Goal: Check status: Check status

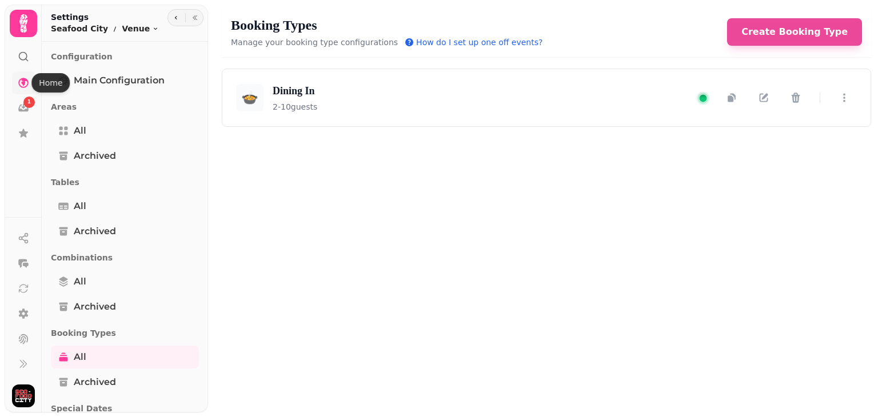
click at [27, 81] on icon at bounding box center [23, 83] width 10 height 10
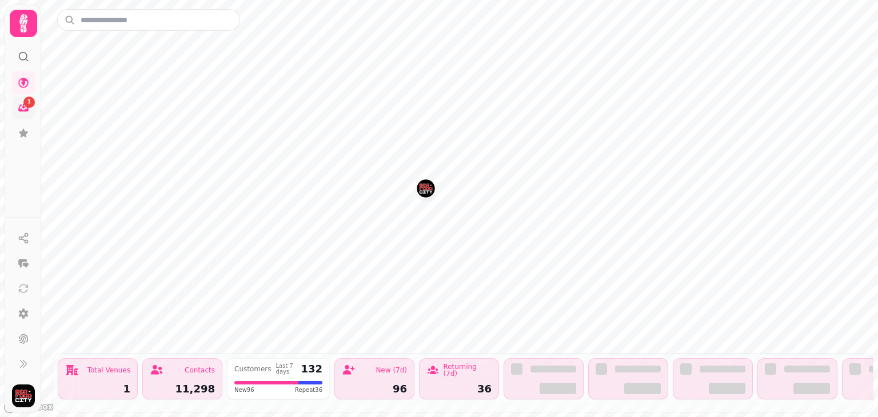
click at [27, 106] on div "1" at bounding box center [28, 102] width 11 height 11
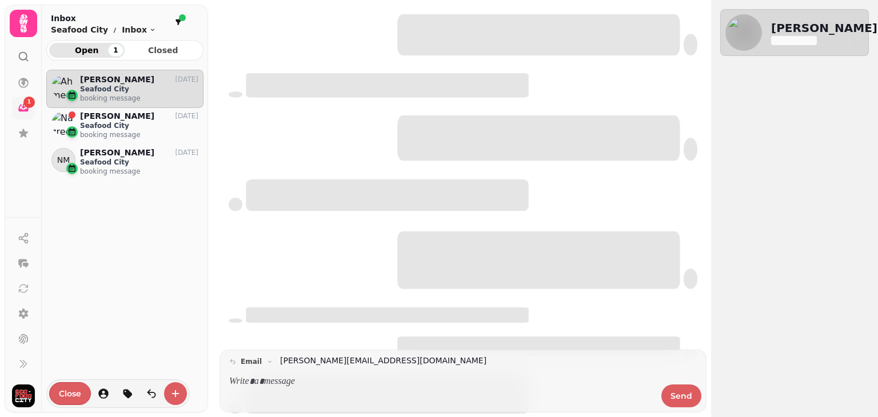
scroll to position [338, 157]
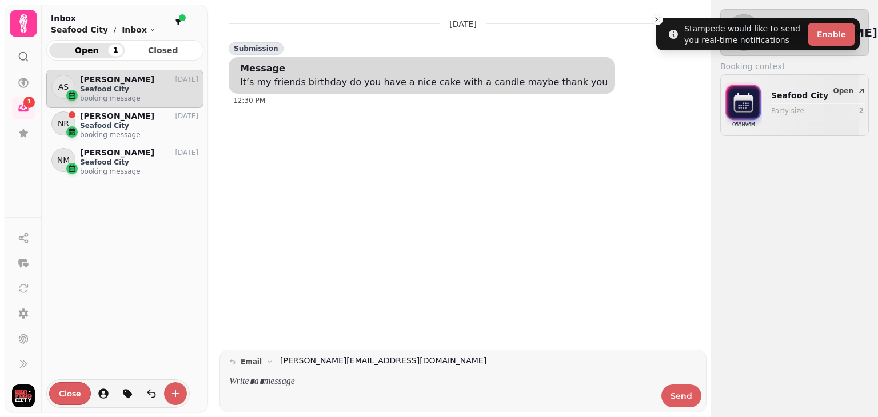
click at [24, 25] on icon at bounding box center [23, 23] width 23 height 23
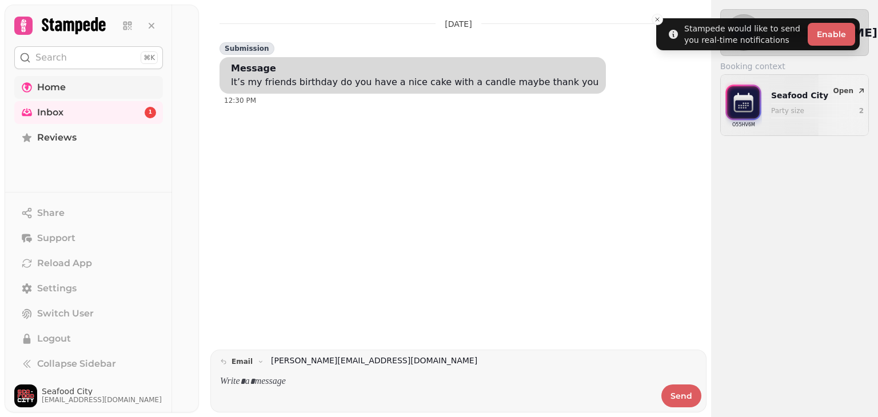
click at [64, 86] on span "Home" at bounding box center [51, 88] width 29 height 14
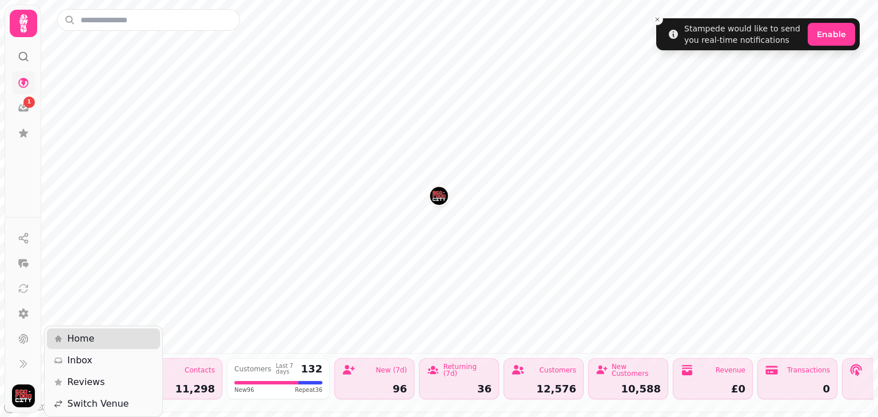
click at [26, 400] on img "button" at bounding box center [23, 396] width 23 height 23
click at [73, 337] on span "Home" at bounding box center [80, 339] width 27 height 14
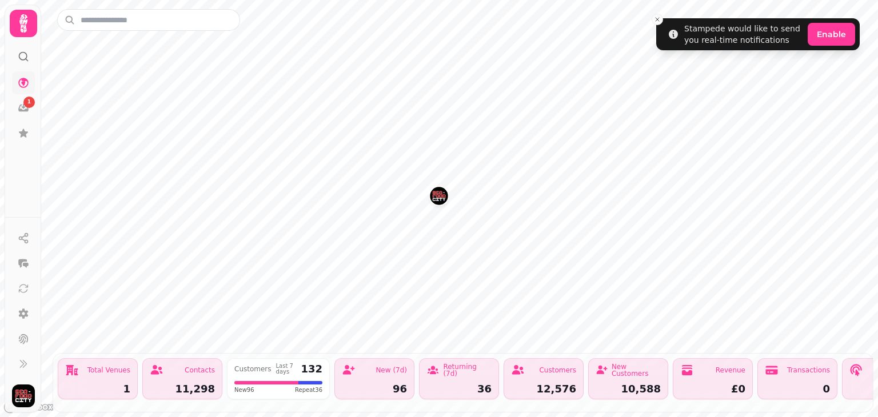
click at [29, 24] on icon at bounding box center [23, 23] width 23 height 23
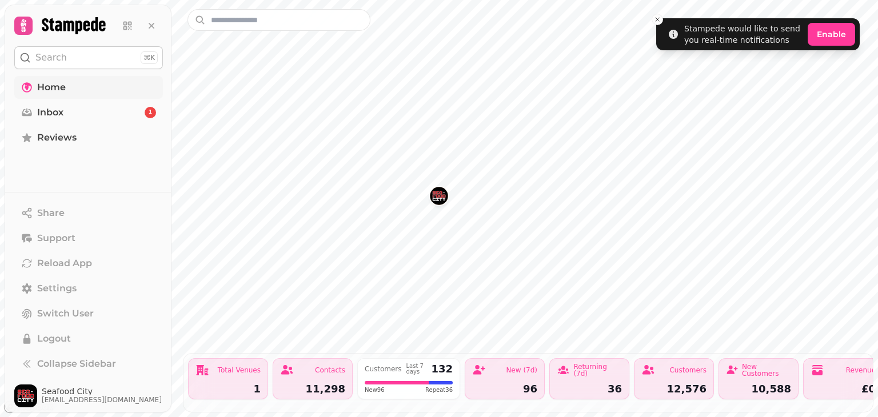
click at [63, 13] on div at bounding box center [88, 23] width 167 height 37
click at [71, 22] on icon at bounding box center [73, 25] width 63 height 17
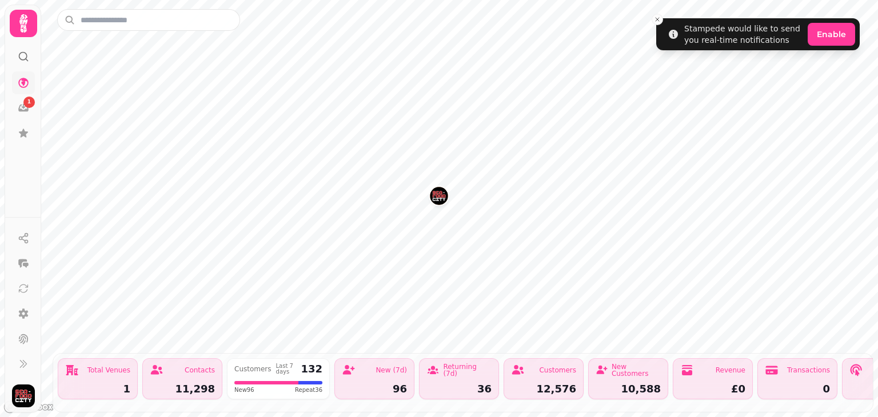
click at [7, 20] on div at bounding box center [23, 21] width 37 height 32
click at [16, 27] on icon at bounding box center [23, 23] width 23 height 23
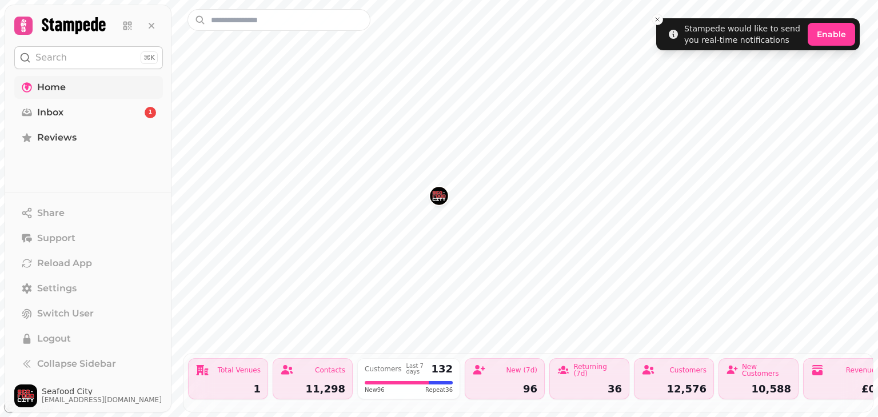
click at [254, 380] on div "Total Venues 1" at bounding box center [228, 378] width 80 height 41
click at [227, 372] on div "Total Venues" at bounding box center [239, 370] width 43 height 7
click at [199, 373] on icon at bounding box center [203, 371] width 14 height 14
click at [441, 189] on img "Seafood City" at bounding box center [439, 196] width 18 height 18
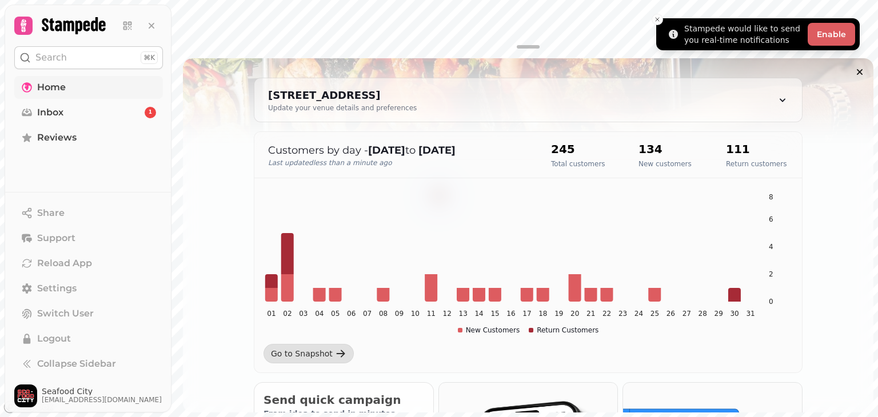
scroll to position [104, 0]
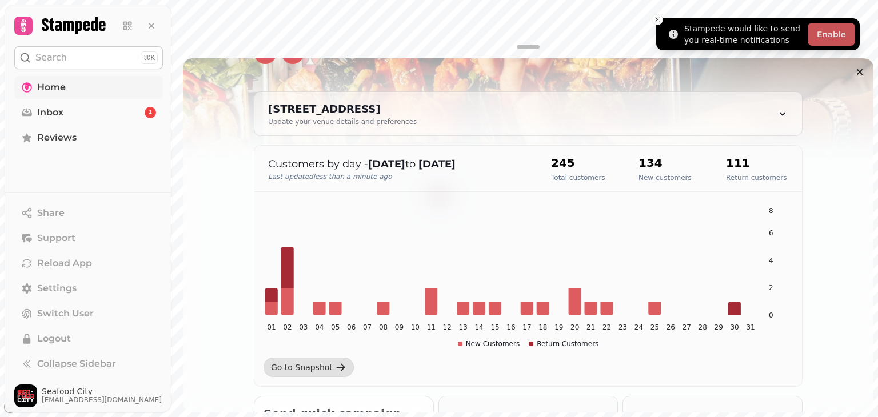
click at [839, 38] on button "Enable" at bounding box center [831, 34] width 47 height 23
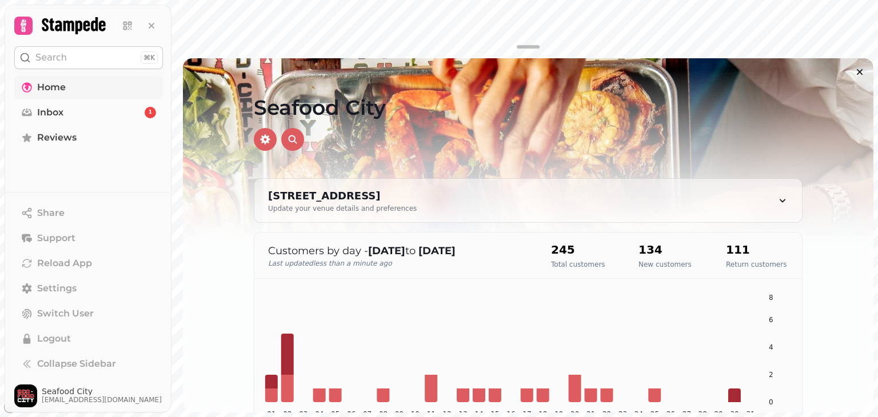
scroll to position [0, 0]
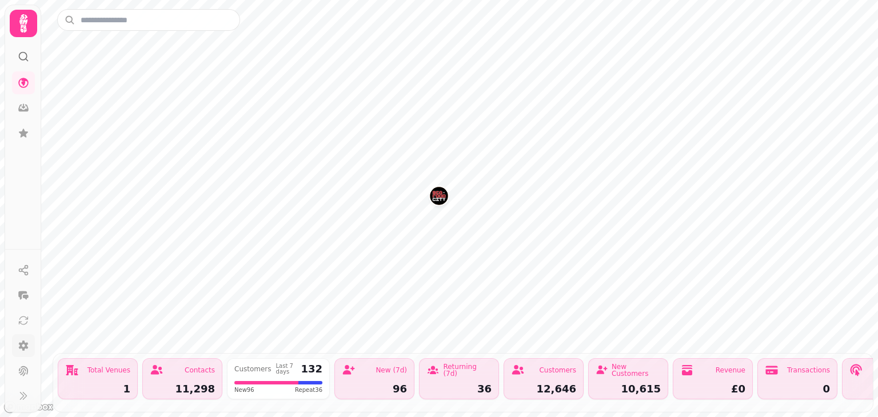
click at [23, 348] on icon at bounding box center [24, 346] width 10 height 10
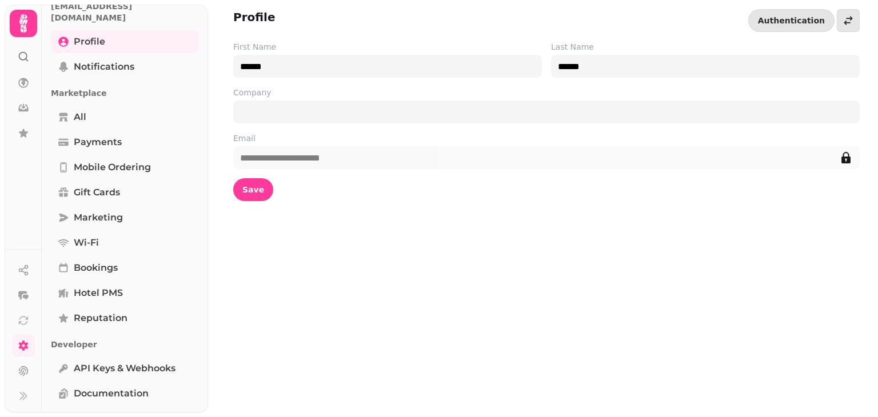
scroll to position [64, 0]
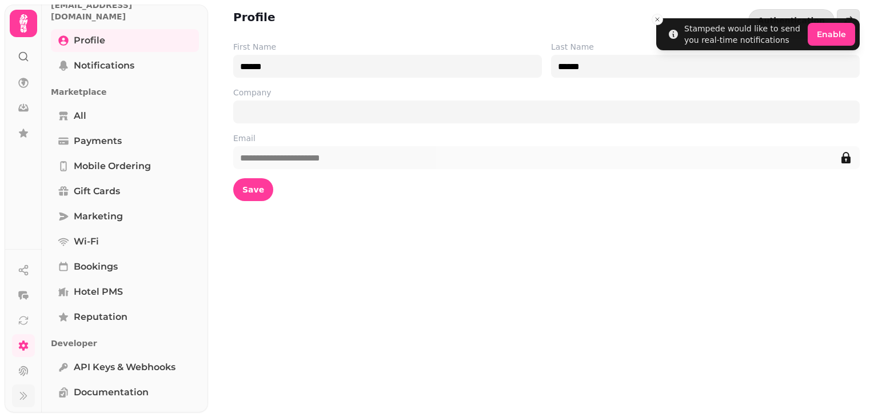
click at [26, 401] on icon at bounding box center [23, 395] width 11 height 11
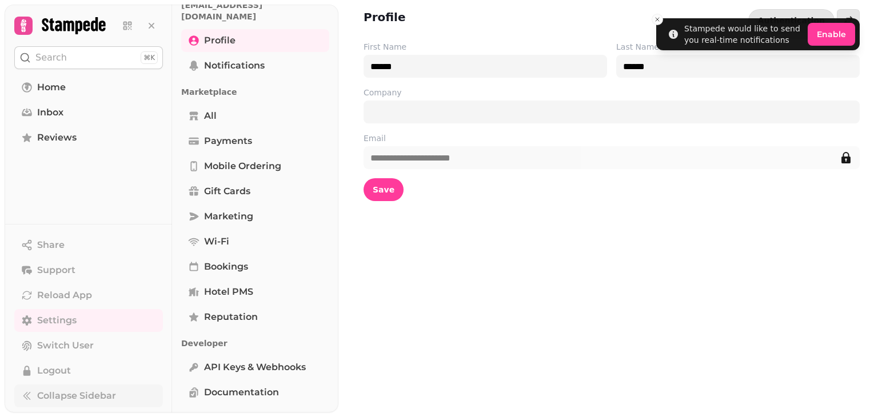
click at [70, 392] on span "Collapse Sidebar" at bounding box center [76, 396] width 79 height 14
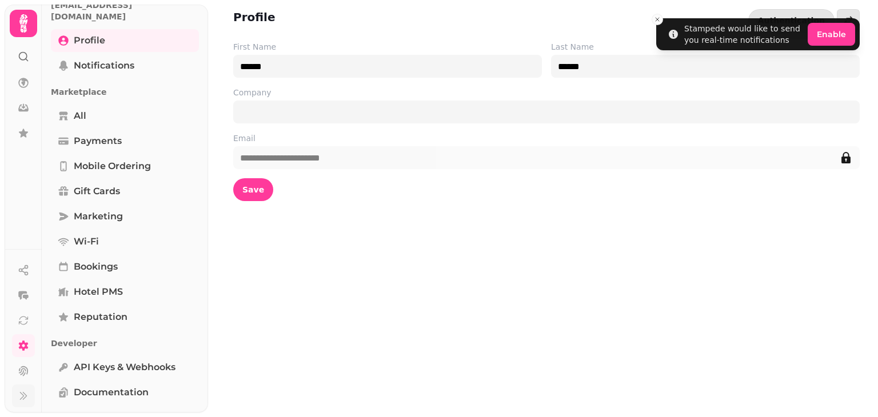
click at [16, 398] on button at bounding box center [23, 396] width 23 height 23
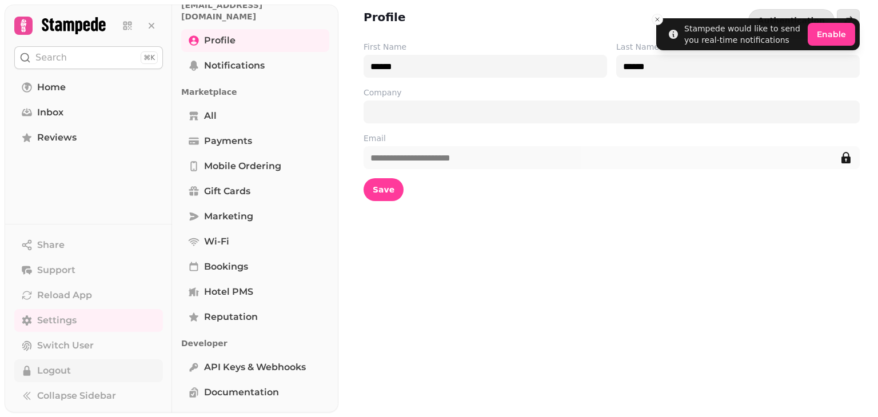
click at [70, 373] on span "Logout" at bounding box center [54, 371] width 34 height 14
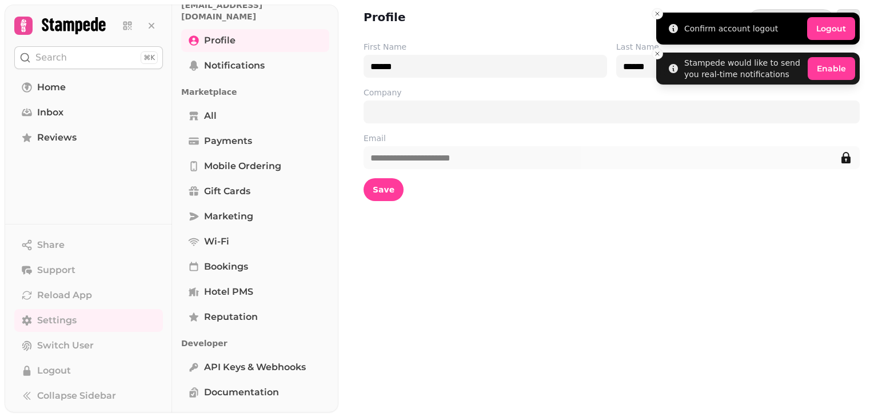
click at [837, 44] on li "Confirm account logout Logout" at bounding box center [758, 29] width 204 height 32
click at [835, 24] on button "Logout" at bounding box center [831, 28] width 48 height 23
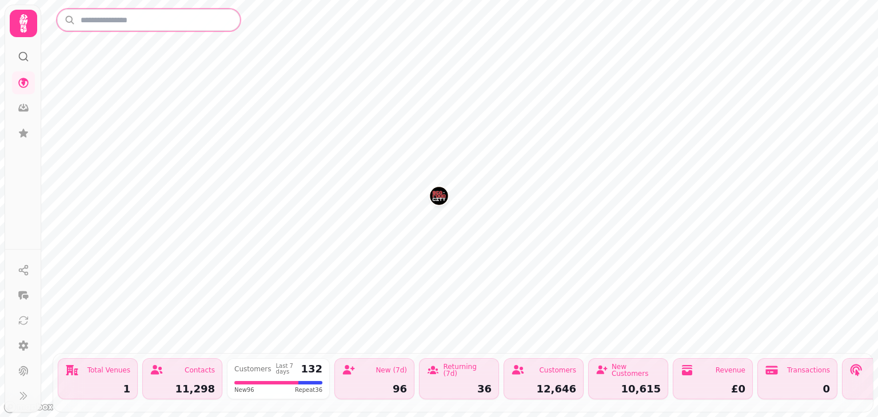
click at [179, 22] on input "text" at bounding box center [148, 20] width 183 height 22
type input "**********"
click at [277, 370] on div "Last 7 days" at bounding box center [286, 369] width 21 height 11
click at [250, 370] on div "Customers" at bounding box center [252, 369] width 37 height 7
click at [241, 395] on div "Customers Last 7 days 132 New 96 Repeat 36" at bounding box center [278, 378] width 103 height 41
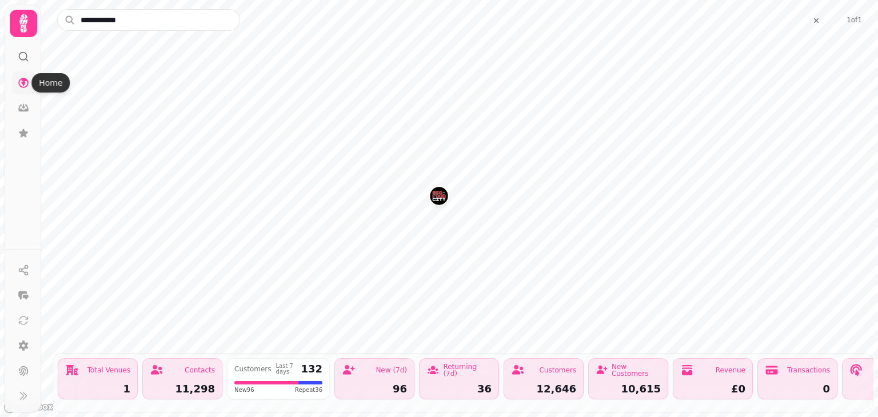
click at [23, 85] on icon at bounding box center [23, 83] width 10 height 10
click at [26, 56] on circle at bounding box center [22, 56] width 7 height 7
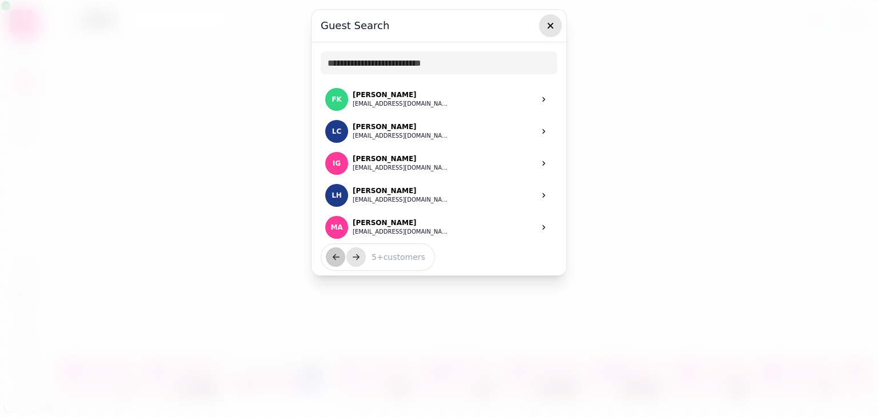
click at [549, 22] on icon "button" at bounding box center [550, 25] width 11 height 11
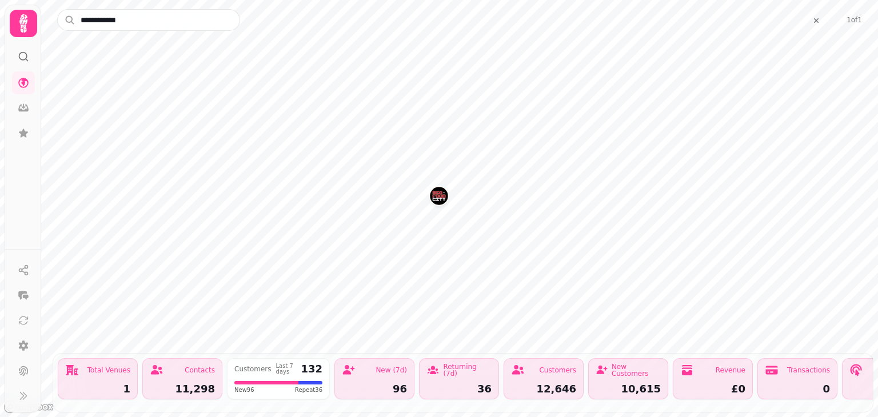
click at [26, 29] on icon at bounding box center [23, 23] width 23 height 23
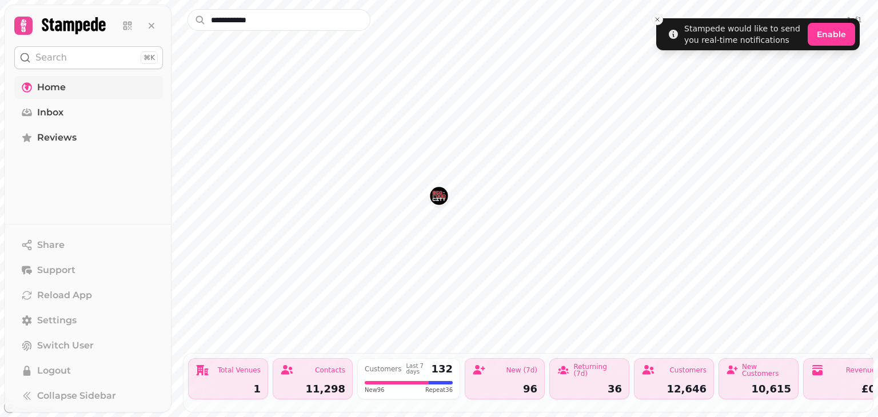
click at [65, 90] on span "Home" at bounding box center [51, 88] width 29 height 14
click at [78, 301] on span "Reload App" at bounding box center [64, 296] width 55 height 14
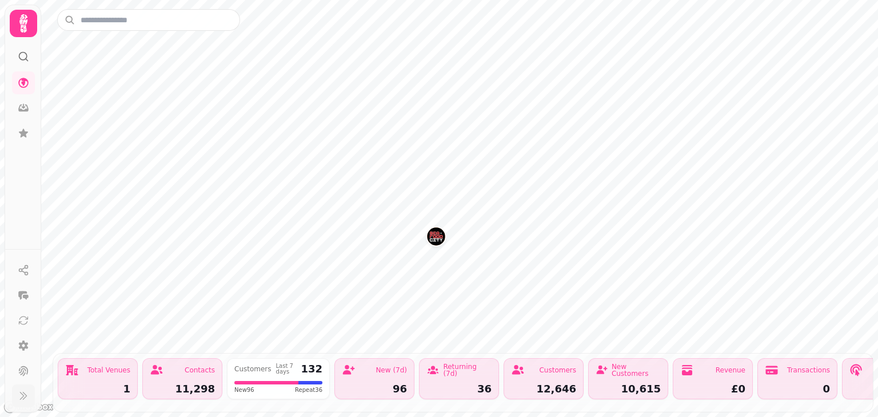
click at [27, 405] on button at bounding box center [23, 396] width 23 height 23
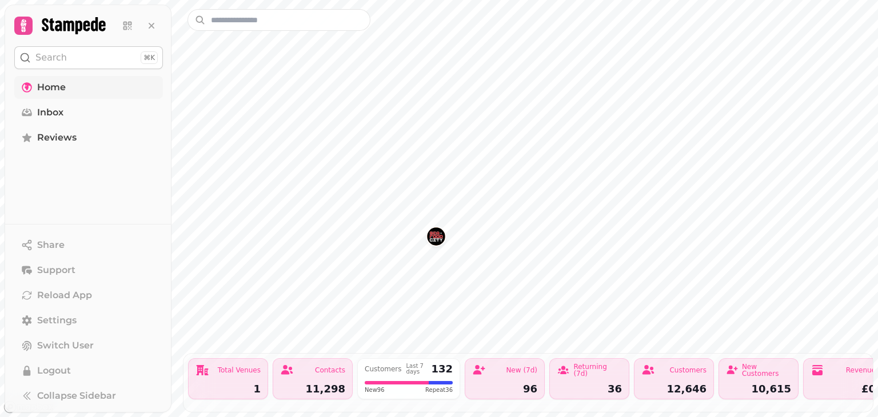
click at [60, 93] on span "Home" at bounding box center [51, 88] width 29 height 14
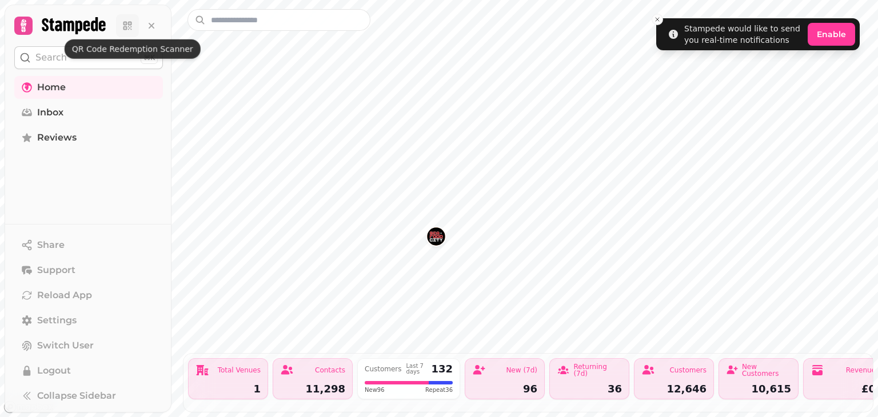
click at [125, 29] on icon at bounding box center [125, 28] width 4 height 4
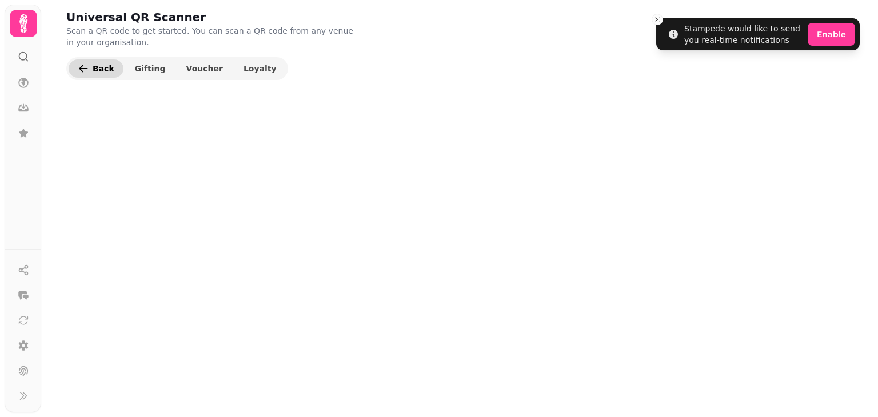
click at [109, 70] on span "Back" at bounding box center [104, 69] width 22 height 8
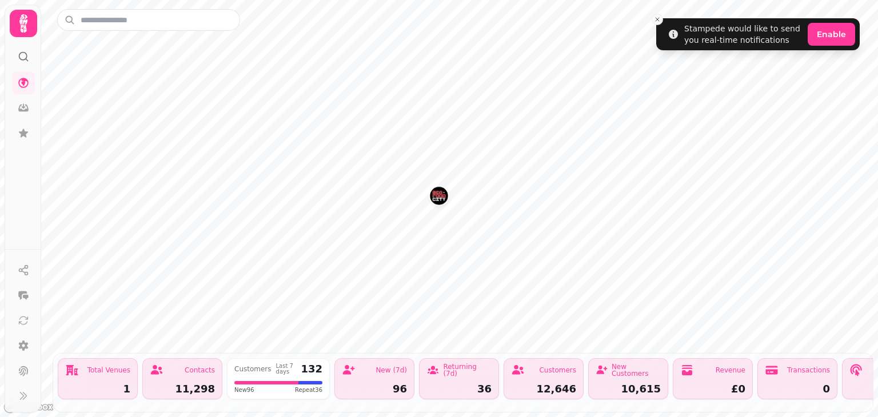
click at [28, 24] on icon at bounding box center [23, 23] width 23 height 23
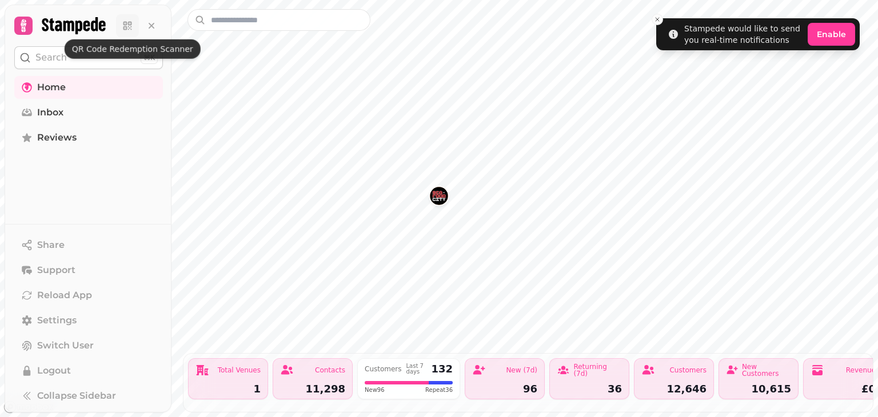
click at [119, 27] on link at bounding box center [127, 25] width 23 height 23
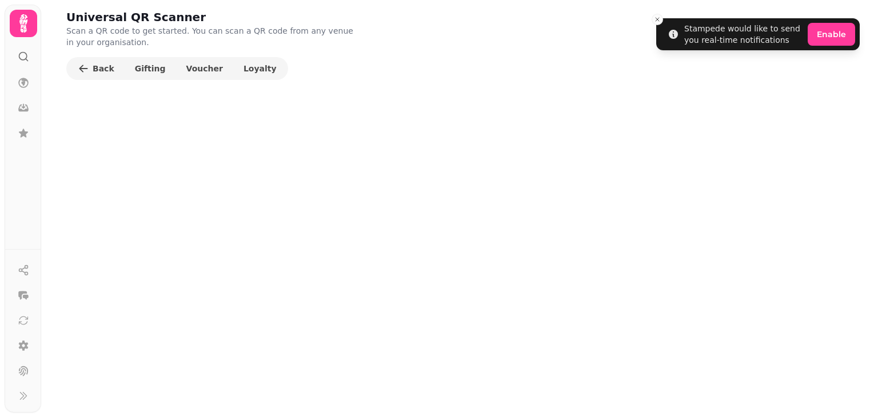
click at [23, 24] on icon at bounding box center [23, 23] width 8 height 18
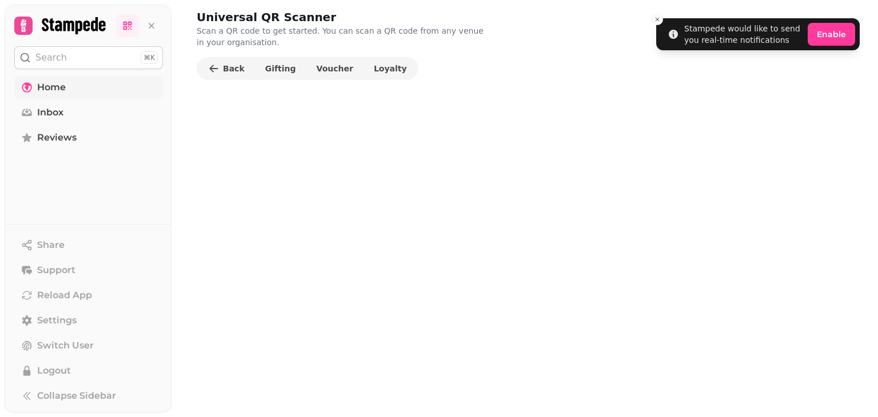
click at [70, 92] on link "Home" at bounding box center [88, 87] width 149 height 23
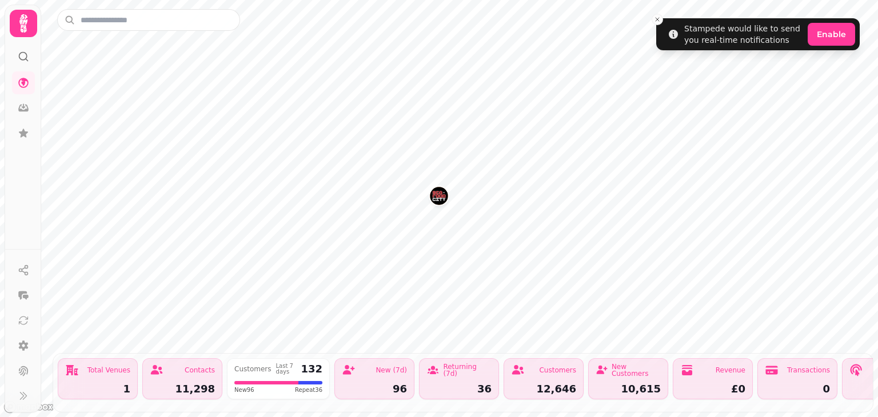
drag, startPoint x: 120, startPoint y: 372, endPoint x: 113, endPoint y: 372, distance: 7.5
click at [117, 372] on div "Total Venues" at bounding box center [108, 370] width 43 height 7
drag, startPoint x: 110, startPoint y: 372, endPoint x: 70, endPoint y: 377, distance: 40.4
click at [91, 377] on div "Total Venues" at bounding box center [97, 371] width 65 height 14
drag, startPoint x: 61, startPoint y: 377, endPoint x: 79, endPoint y: 365, distance: 21.9
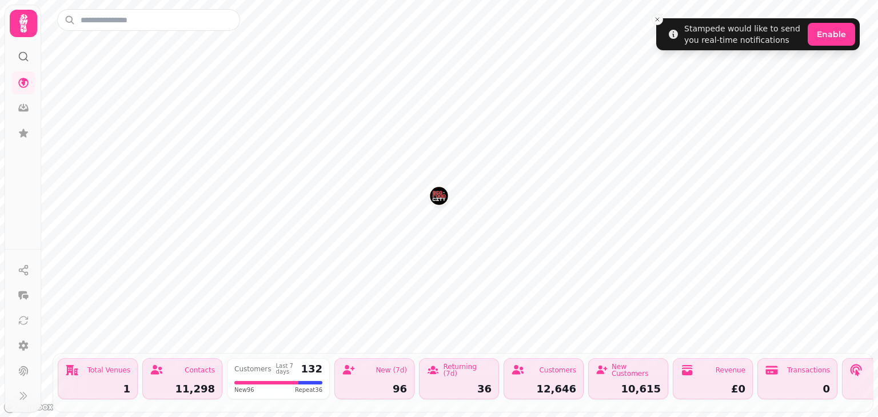
click at [66, 373] on div "Total Venues 1" at bounding box center [98, 378] width 80 height 41
click at [79, 365] on div "Total Venues" at bounding box center [97, 371] width 65 height 14
click at [207, 369] on div "Contacts" at bounding box center [200, 370] width 30 height 7
click at [318, 370] on div "132" at bounding box center [312, 369] width 22 height 10
drag, startPoint x: 393, startPoint y: 377, endPoint x: 457, endPoint y: 376, distance: 64.6
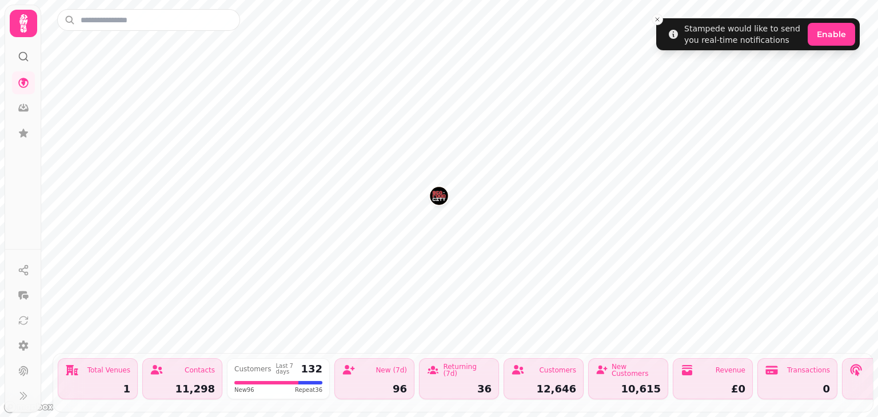
click at [393, 377] on div "New (7d) 96" at bounding box center [374, 378] width 80 height 41
drag, startPoint x: 457, startPoint y: 376, endPoint x: 507, endPoint y: 395, distance: 53.2
click at [460, 377] on div "Returning (7d) 36" at bounding box center [459, 378] width 80 height 41
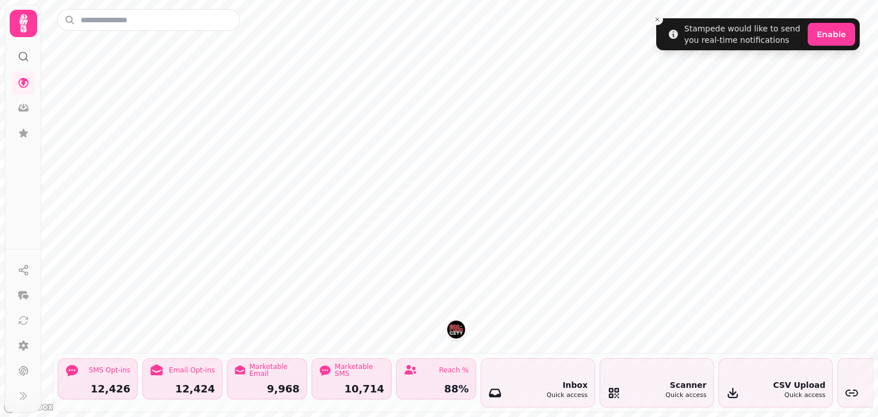
scroll to position [0, 990]
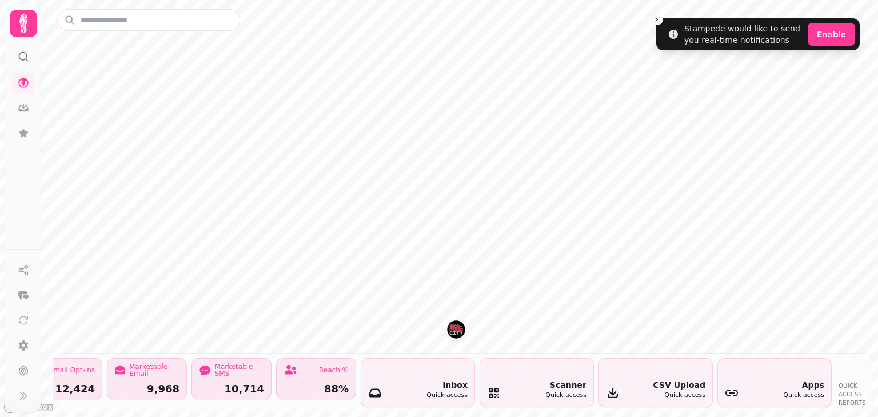
click at [783, 393] on div "Apps Quick access" at bounding box center [774, 383] width 113 height 48
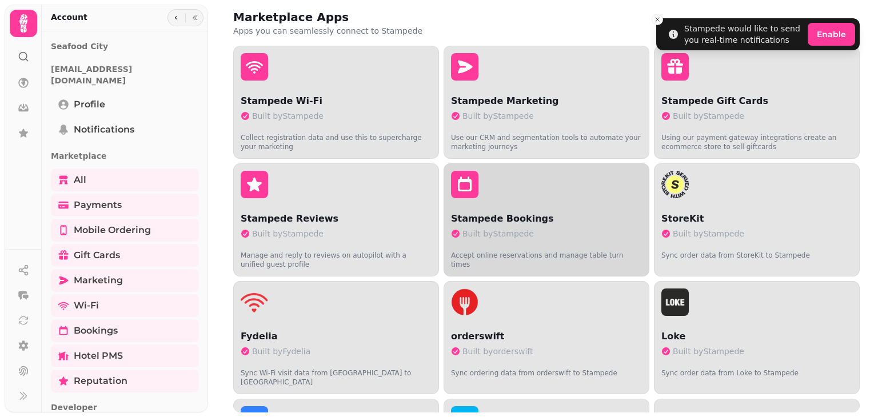
click at [536, 221] on p "Stampede Bookings" at bounding box center [546, 219] width 191 height 14
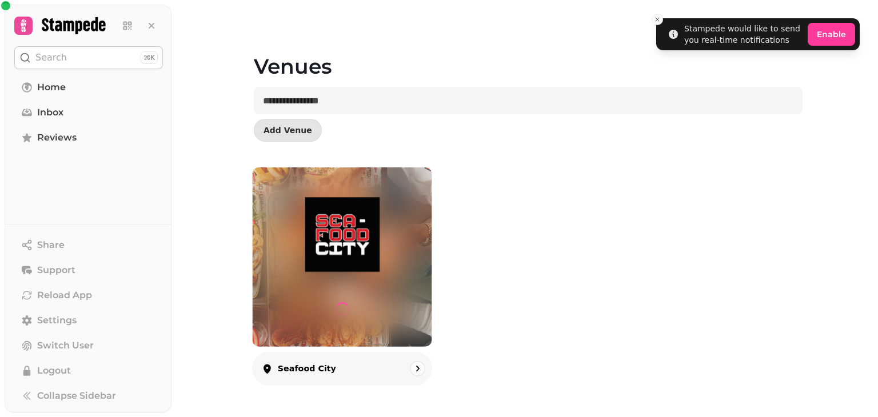
click at [333, 289] on div at bounding box center [342, 256] width 179 height 179
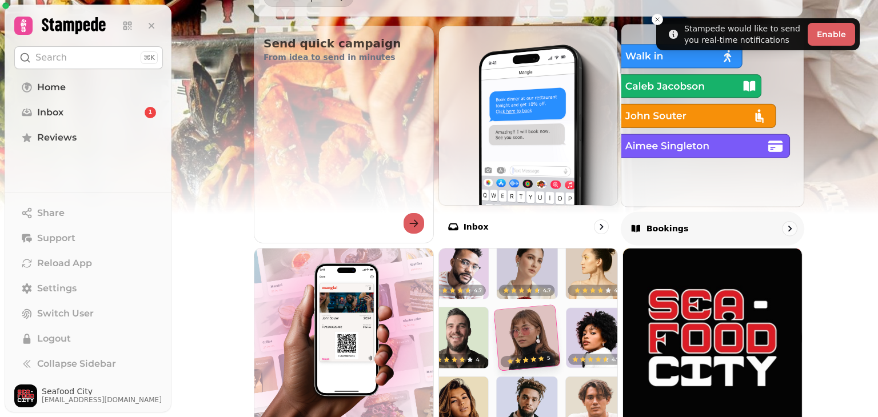
scroll to position [388, 0]
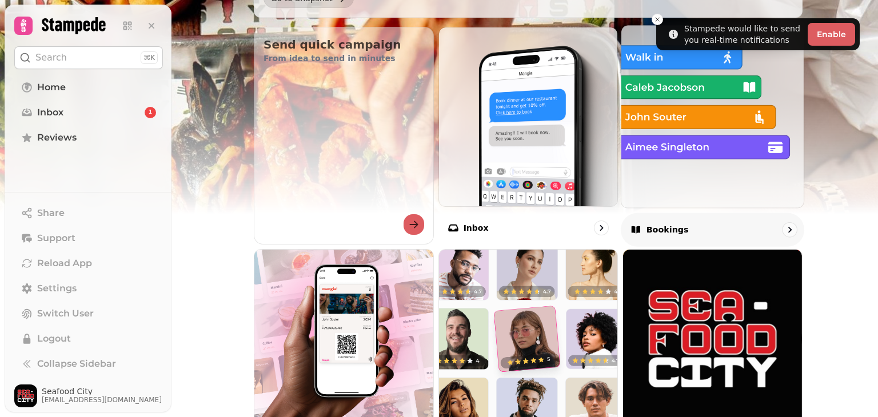
click at [689, 223] on div "Bookings" at bounding box center [712, 230] width 183 height 34
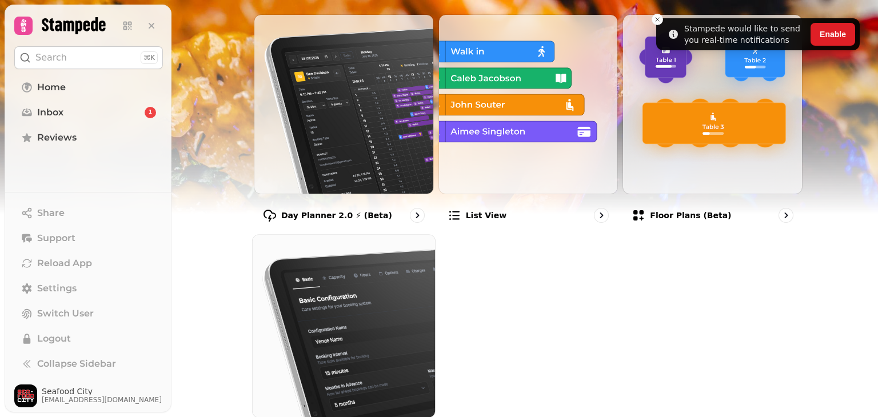
scroll to position [121, 0]
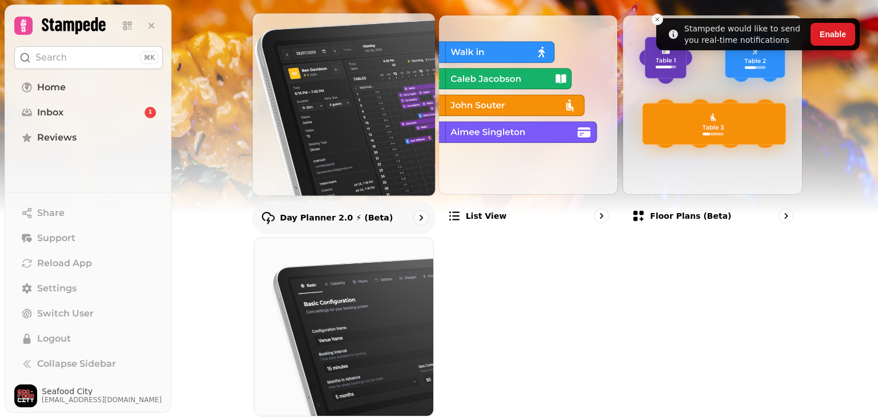
click at [350, 171] on img at bounding box center [344, 104] width 201 height 201
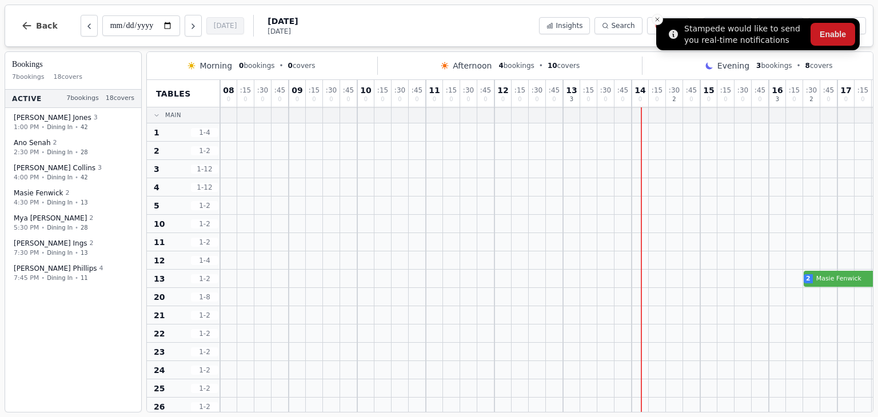
click at [843, 35] on button "Enable" at bounding box center [833, 34] width 45 height 23
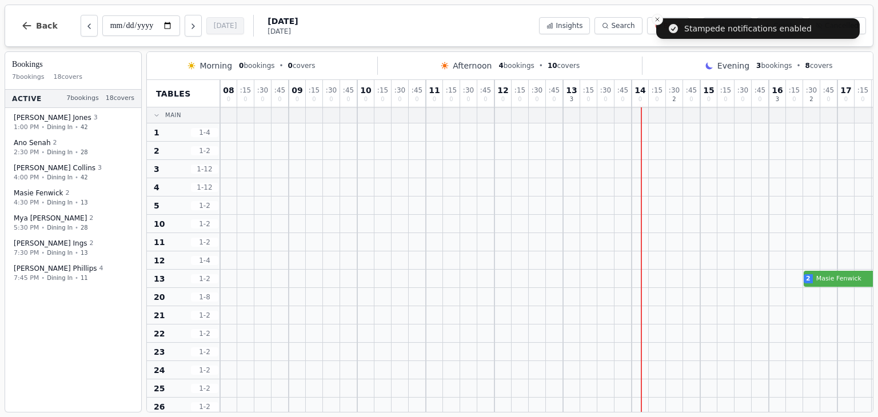
click at [489, 20] on div "**********" at bounding box center [439, 26] width 869 height 42
click at [489, 23] on div "**********" at bounding box center [439, 26] width 869 height 42
click at [655, 21] on icon "Close toast" at bounding box center [657, 19] width 7 height 7
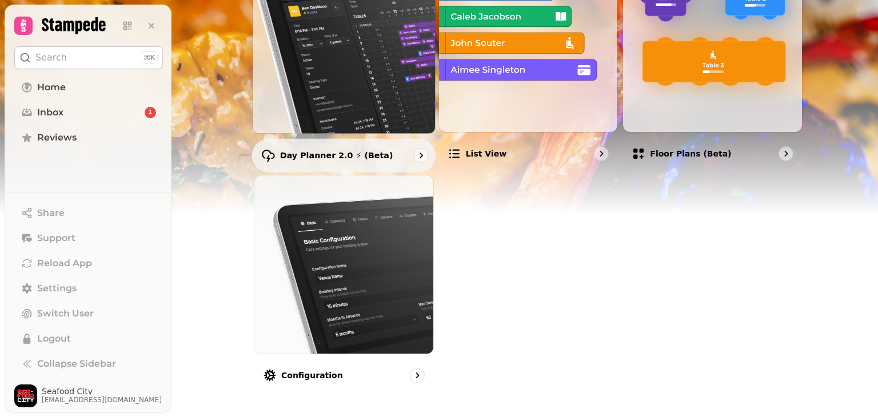
scroll to position [194, 0]
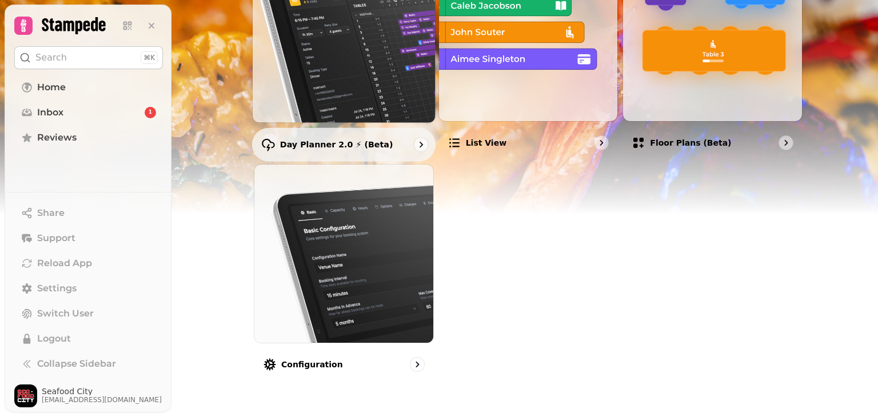
click at [421, 154] on div "Day Planner 2.0 ⚡ (Beta)" at bounding box center [343, 144] width 183 height 34
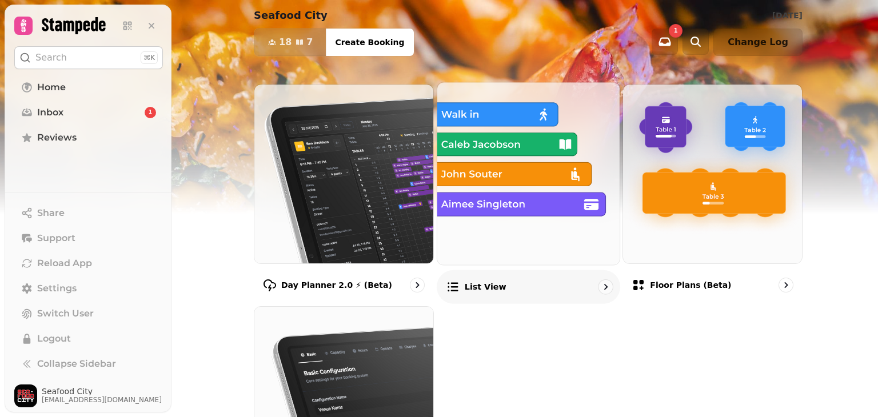
scroll to position [54, 0]
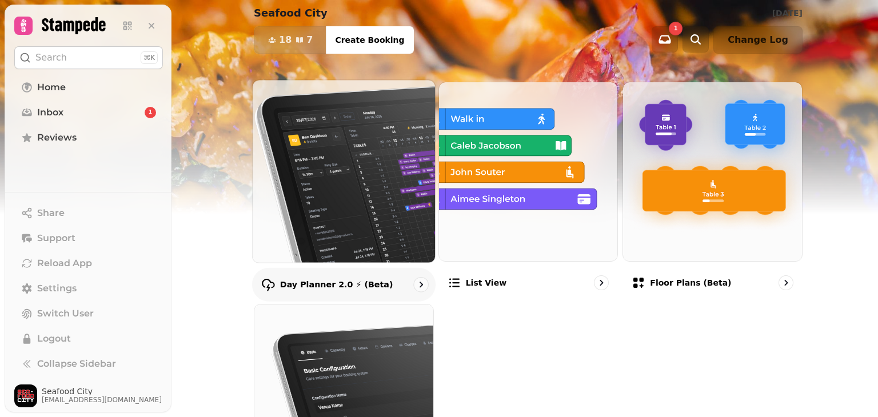
click at [371, 217] on img at bounding box center [344, 171] width 201 height 201
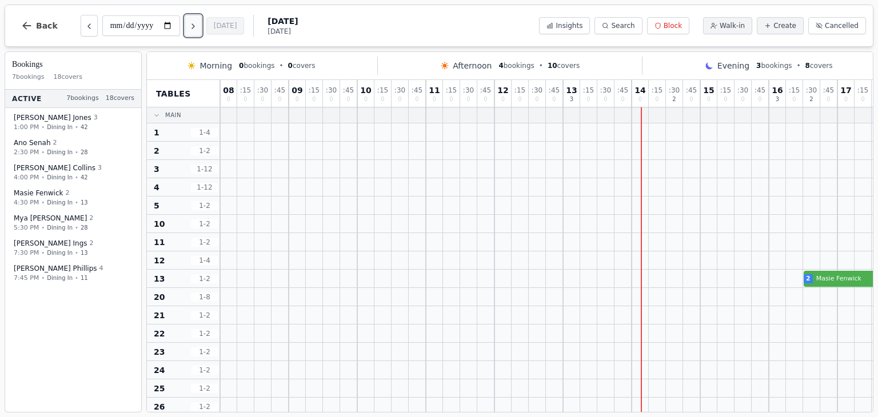
click at [198, 29] on icon "Next day" at bounding box center [193, 26] width 9 height 9
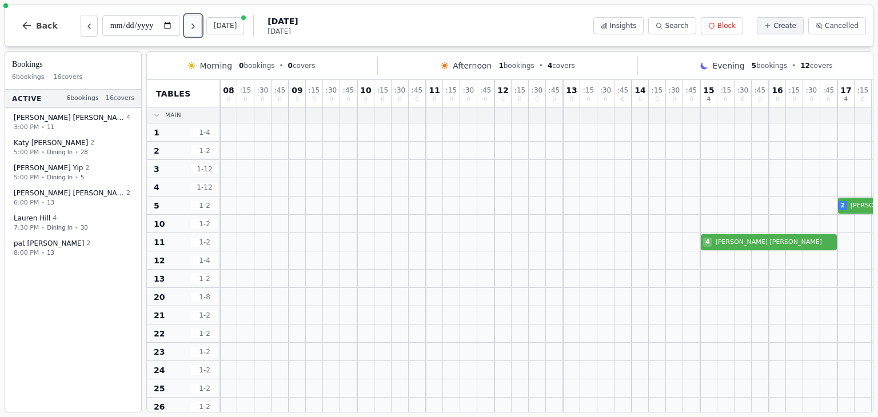
click at [198, 29] on icon "Next day" at bounding box center [193, 26] width 9 height 9
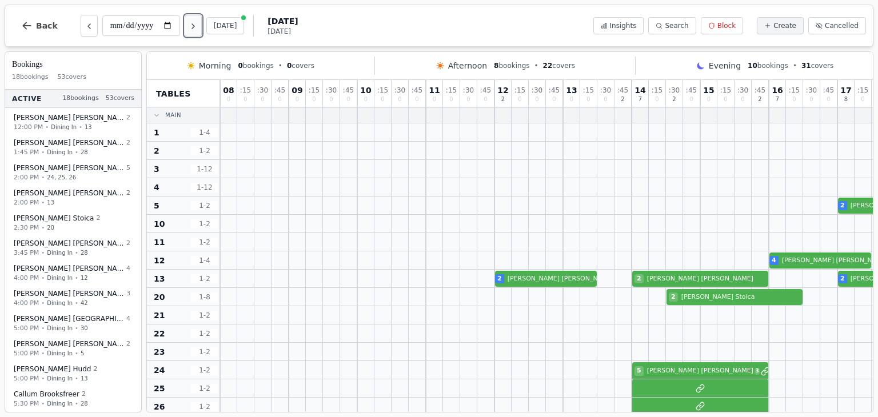
click at [198, 29] on icon "Next day" at bounding box center [193, 26] width 9 height 9
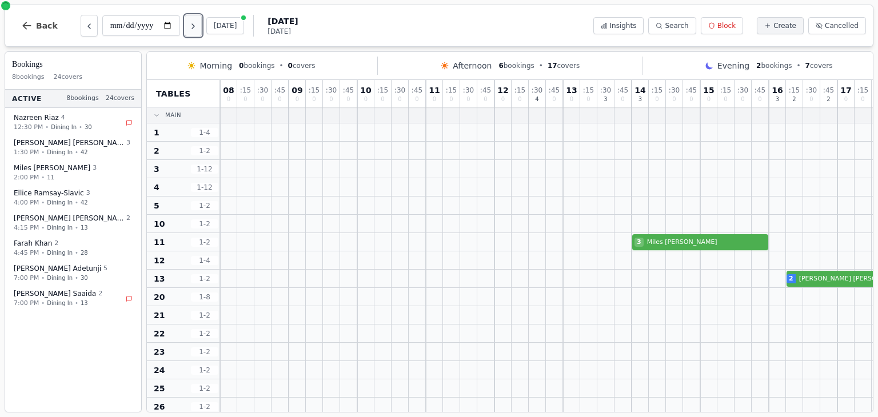
click at [198, 29] on icon "Next day" at bounding box center [193, 26] width 9 height 9
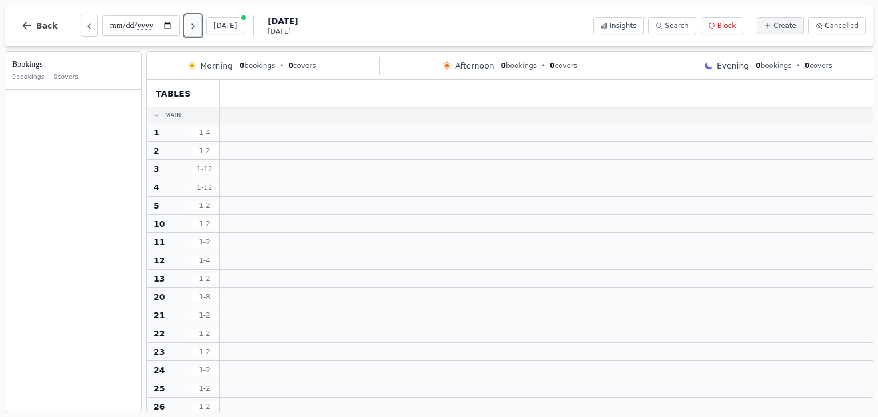
click at [198, 29] on icon "Next day" at bounding box center [193, 26] width 9 height 9
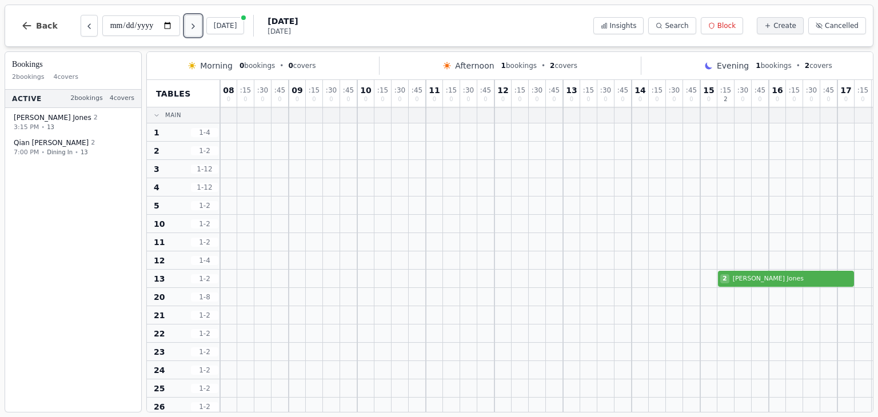
click at [198, 29] on icon "Next day" at bounding box center [193, 26] width 9 height 9
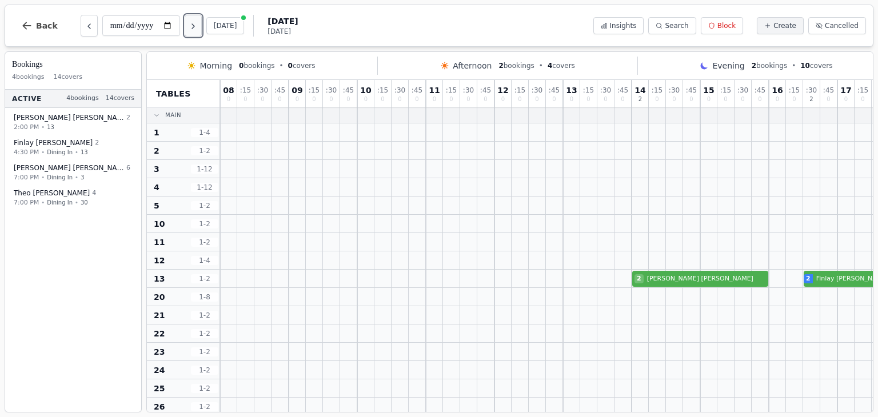
click at [194, 23] on icon "Next day" at bounding box center [193, 26] width 9 height 9
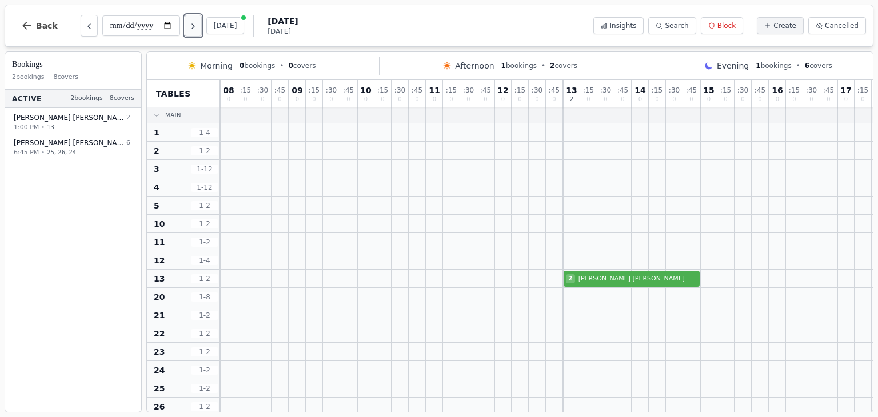
click at [196, 24] on icon "Next day" at bounding box center [193, 26] width 9 height 9
type input "**********"
click at [637, 27] on span "Insights" at bounding box center [623, 25] width 27 height 9
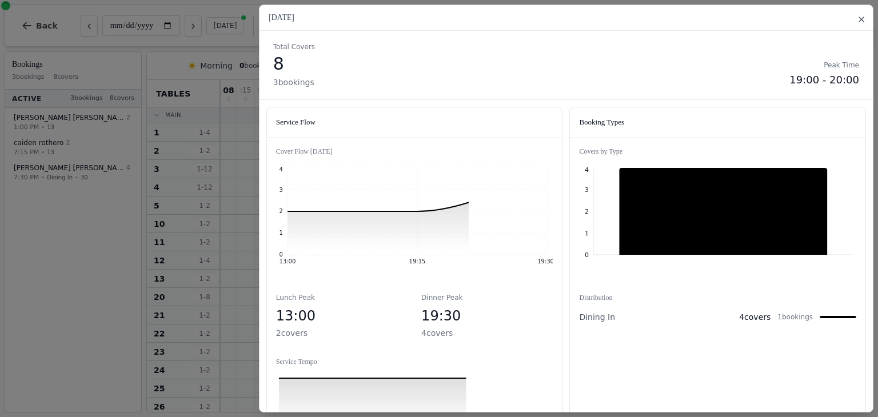
click at [861, 21] on icon "button" at bounding box center [861, 19] width 9 height 9
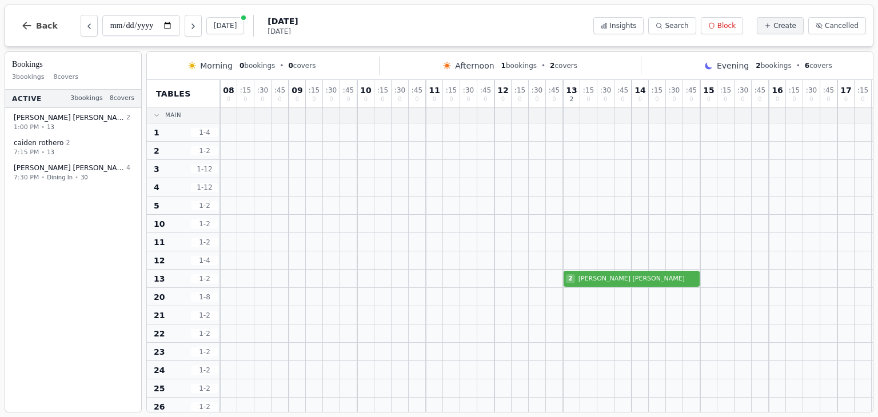
click at [872, 134] on div at bounding box center [880, 132] width 17 height 18
click at [307, 218] on div at bounding box center [314, 224] width 17 height 18
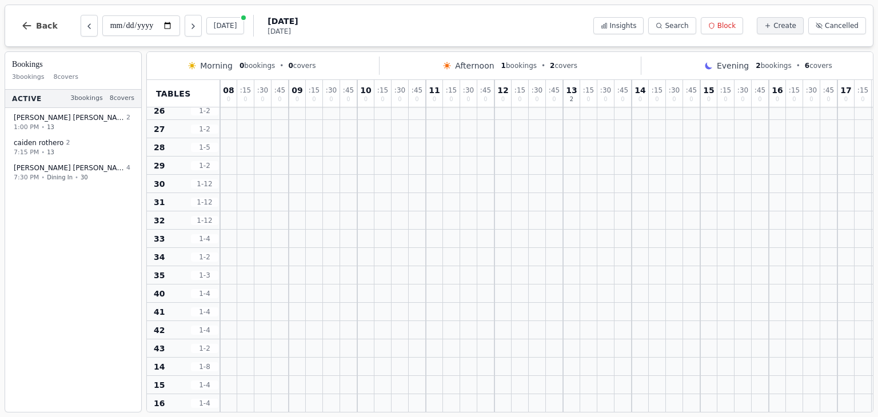
click at [309, 221] on div at bounding box center [314, 221] width 17 height 18
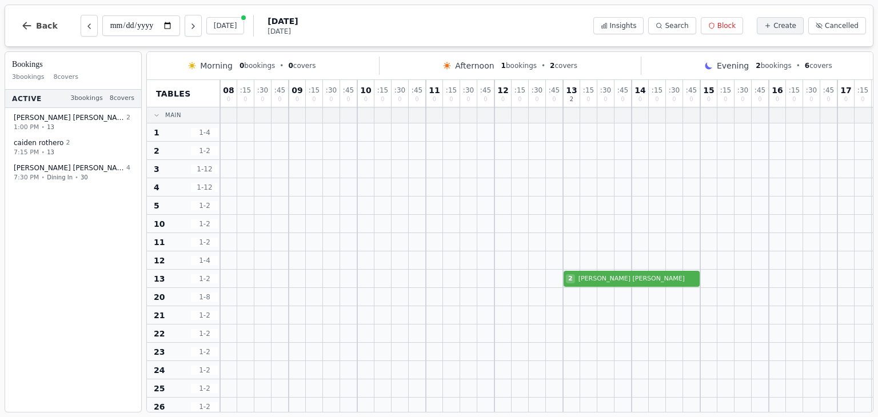
click at [768, 63] on span "2 bookings" at bounding box center [773, 65] width 35 height 9
click at [50, 29] on span "Back" at bounding box center [47, 26] width 22 height 8
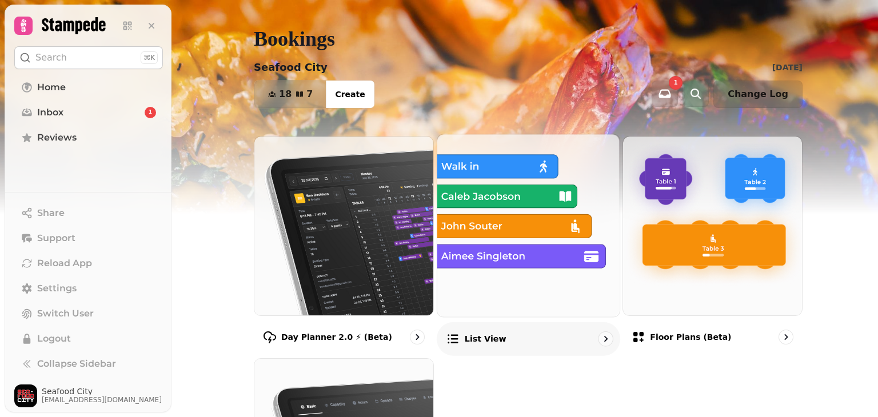
click at [462, 225] on img at bounding box center [528, 225] width 201 height 201
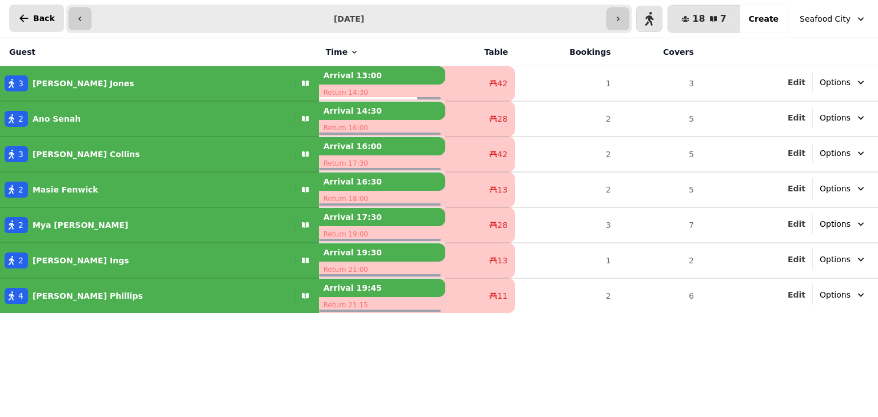
click at [29, 13] on icon "button" at bounding box center [23, 18] width 11 height 11
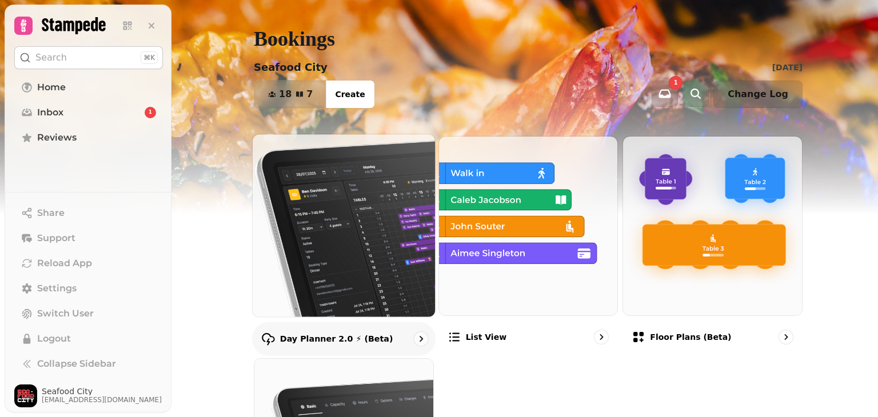
click at [326, 276] on img at bounding box center [344, 225] width 201 height 201
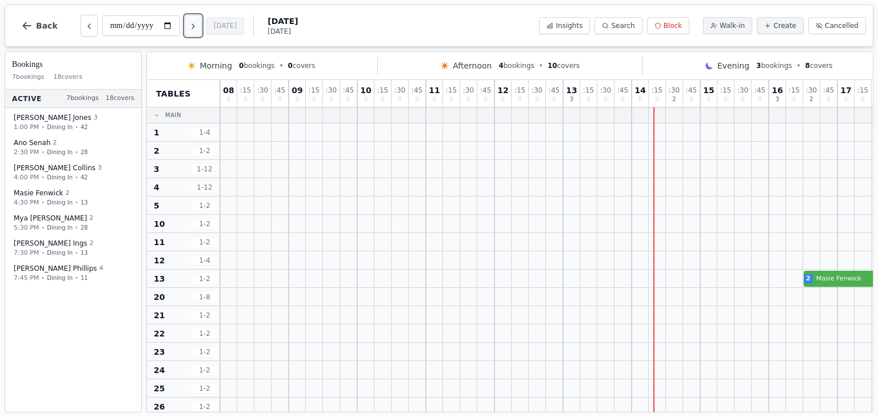
click at [194, 22] on icon "Next day" at bounding box center [193, 26] width 9 height 9
type input "**********"
